Goal: Task Accomplishment & Management: Use online tool/utility

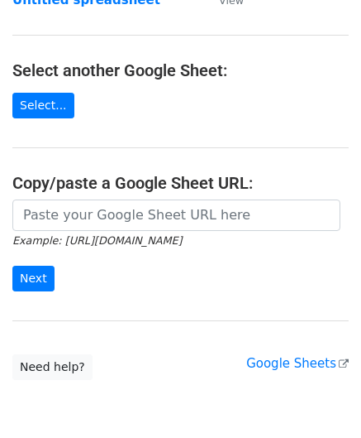
scroll to position [165, 0]
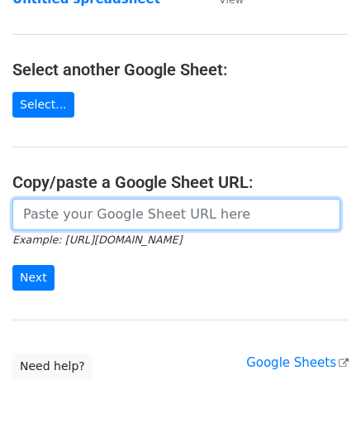
click at [69, 212] on input "url" at bounding box center [176, 214] width 328 height 31
paste input "[URL][DOMAIN_NAME]"
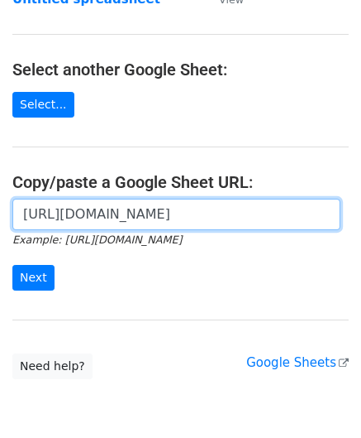
scroll to position [0, 367]
type input "[URL][DOMAIN_NAME]"
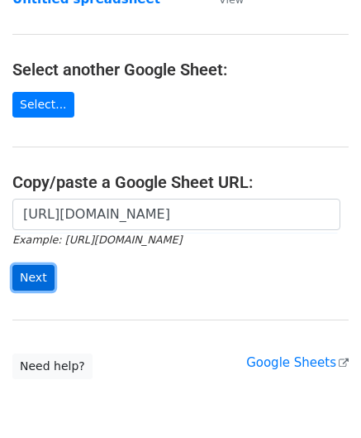
click at [37, 270] on input "Next" at bounding box center [33, 278] width 42 height 26
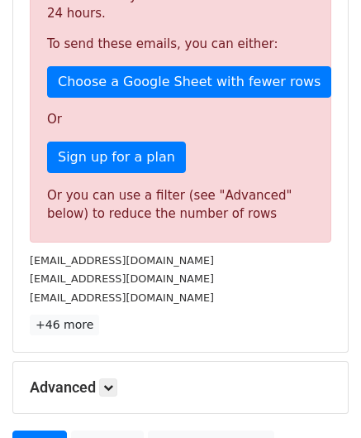
scroll to position [558, 0]
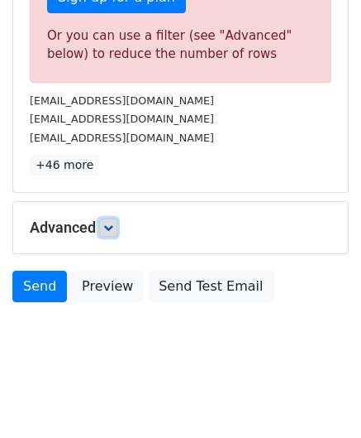
click at [109, 218] on link at bounding box center [108, 227] width 18 height 18
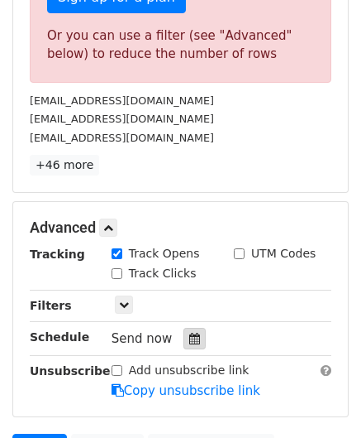
click at [189, 333] on icon at bounding box center [194, 339] width 11 height 12
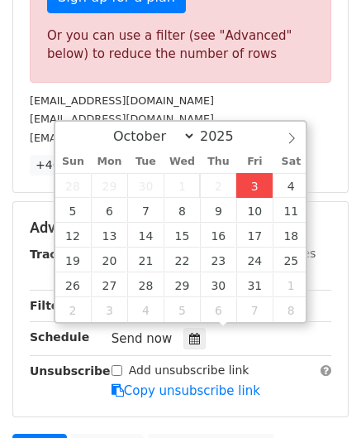
type input "[DATE] 12:00"
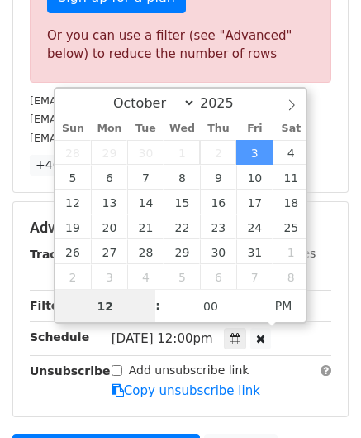
paste input "0"
type input "10"
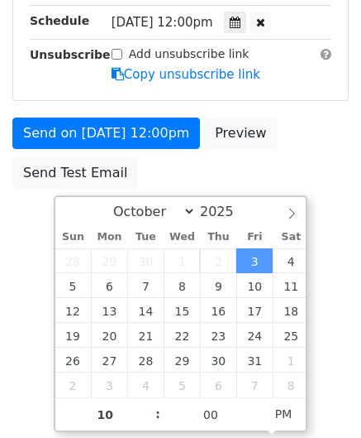
type input "[DATE] 22:00"
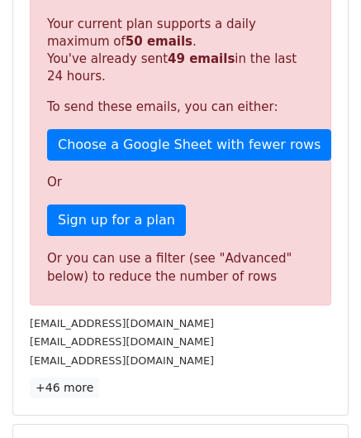
scroll to position [759, 0]
